Goal: Transaction & Acquisition: Purchase product/service

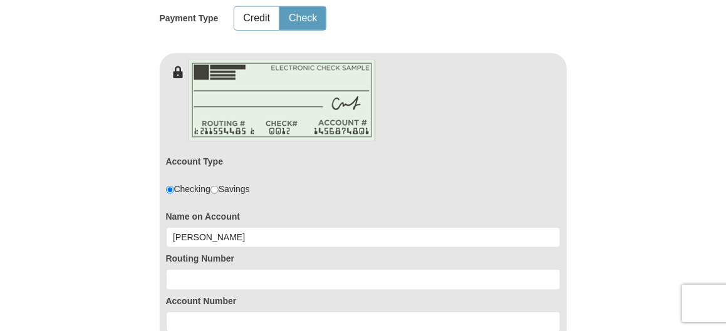
scroll to position [626, 0]
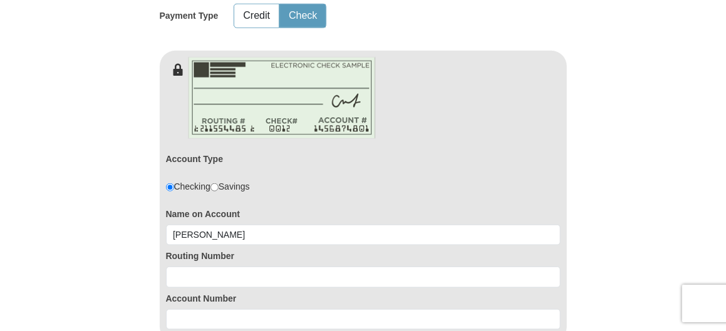
click at [222, 276] on input at bounding box center [363, 277] width 395 height 21
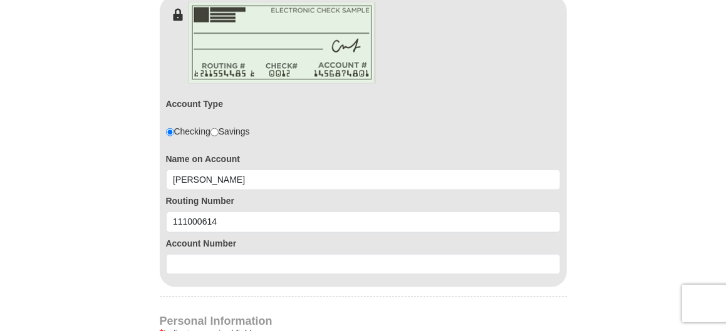
scroll to position [751, 0]
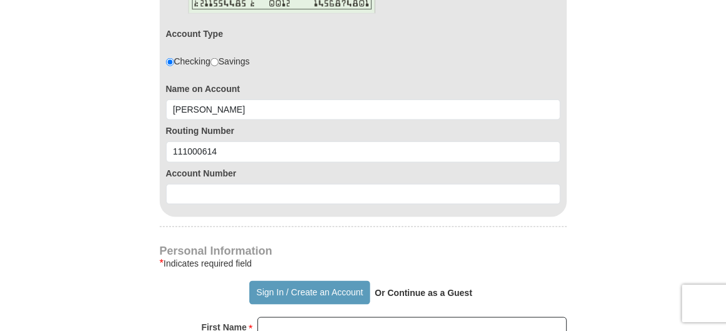
type input "111000614"
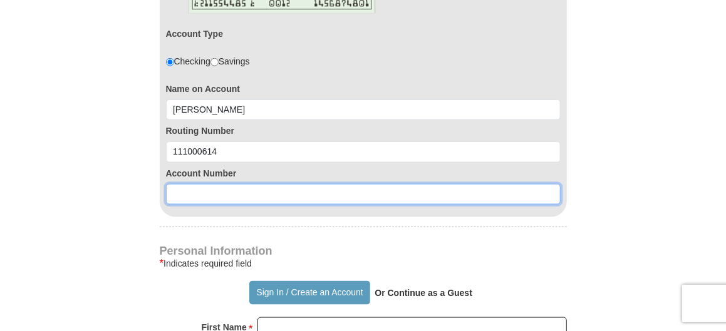
click at [239, 194] on input at bounding box center [363, 194] width 395 height 21
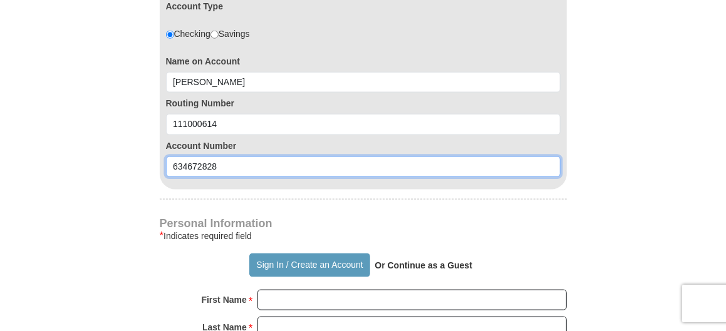
scroll to position [814, 0]
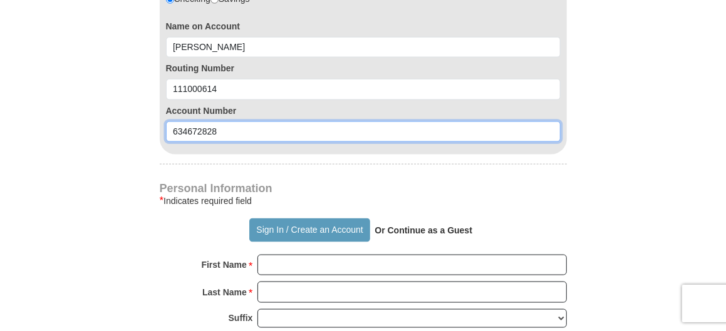
type input "634672828"
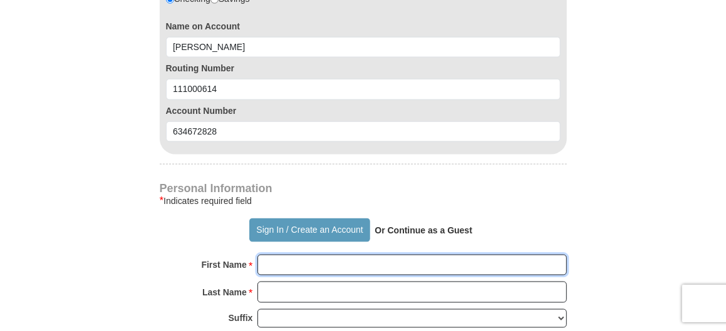
click at [297, 259] on input "First Name *" at bounding box center [411, 265] width 309 height 21
type input "[PERSON_NAME]"
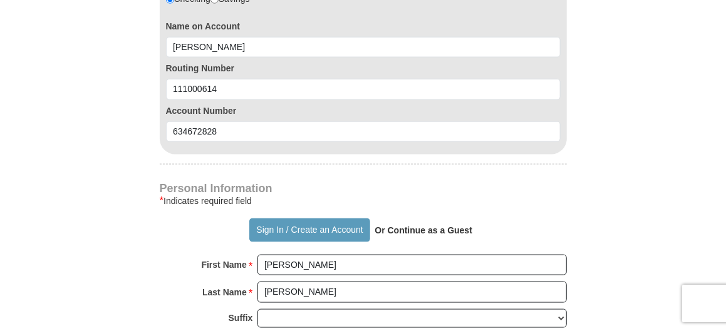
type input "[STREET_ADDRESS]"
type input "[GEOGRAPHIC_DATA]"
select select "[GEOGRAPHIC_DATA]"
type input "77083"
type input "2816855388"
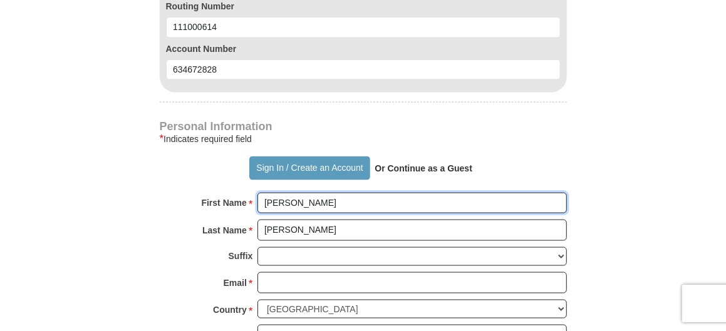
scroll to position [939, 0]
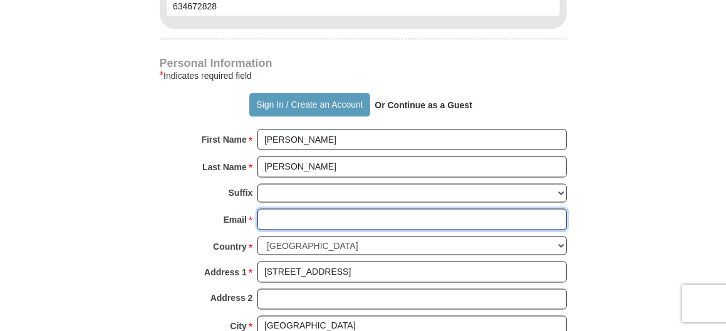
click at [277, 214] on input "Email *" at bounding box center [411, 219] width 309 height 21
type input "[EMAIL_ADDRESS][DOMAIN_NAME]"
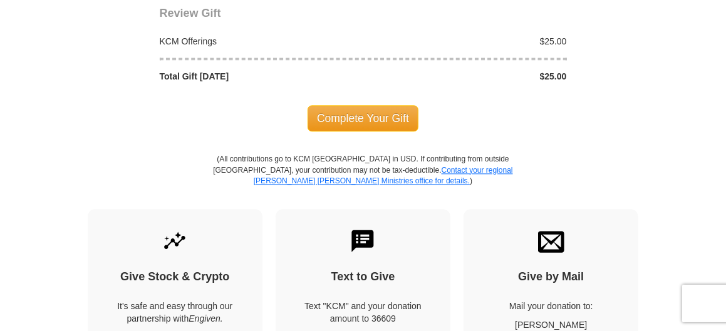
scroll to position [1503, 0]
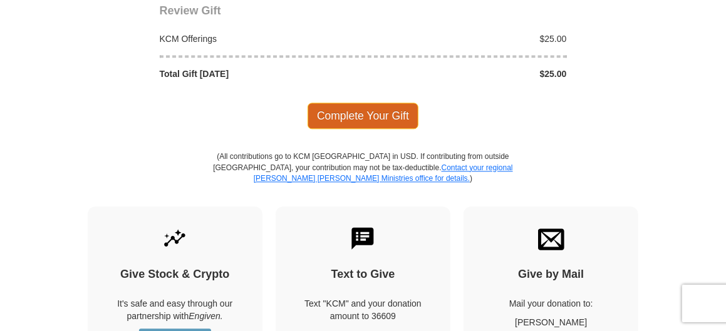
click at [361, 103] on span "Complete Your Gift" at bounding box center [362, 116] width 111 height 26
